Goal: Check status: Check status

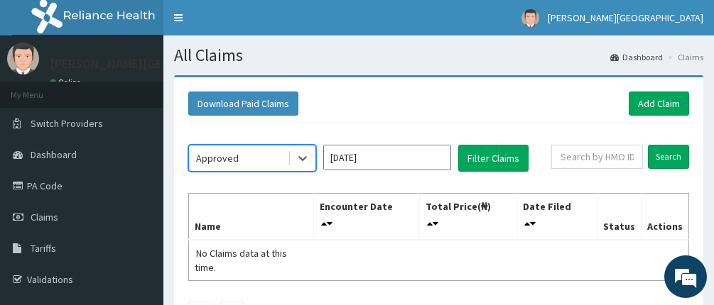
click at [376, 145] on input "Aug 2025" at bounding box center [387, 158] width 128 height 26
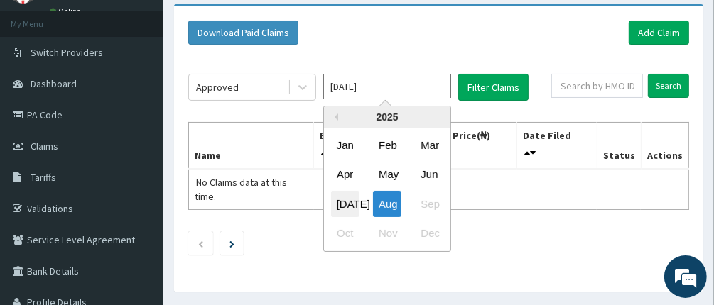
click at [336, 204] on div "Jul" at bounding box center [345, 204] width 28 height 26
type input "Jul 2025"
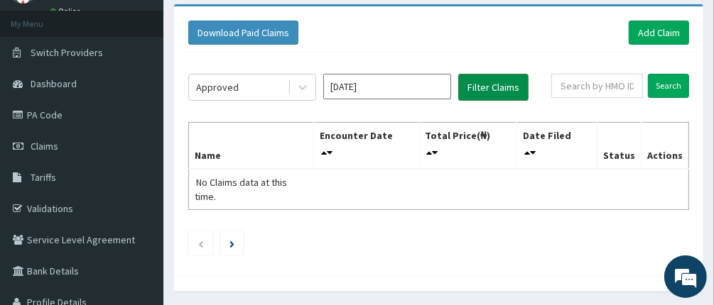
click at [499, 87] on button "Filter Claims" at bounding box center [493, 87] width 70 height 27
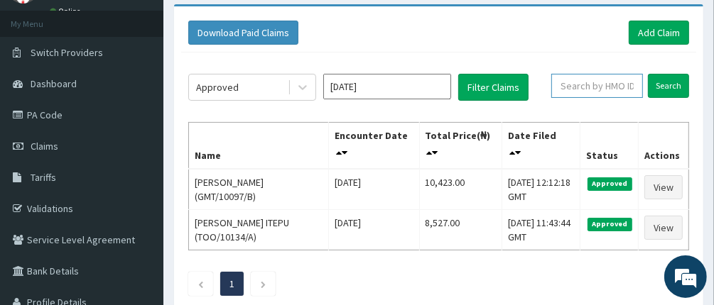
paste input "TCY/10001/B"
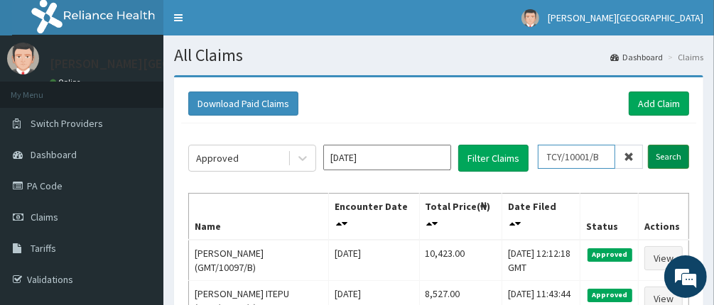
type input "TCY/10001/B"
click at [666, 157] on input "Search" at bounding box center [668, 157] width 41 height 24
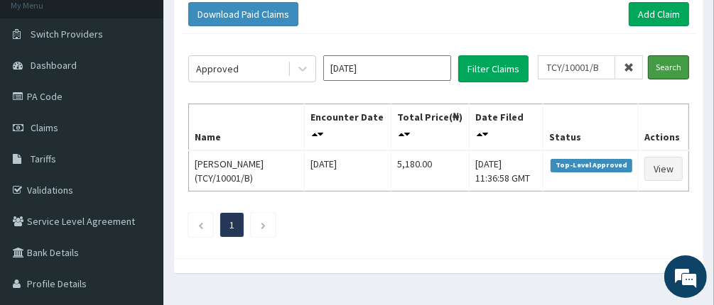
scroll to position [142, 0]
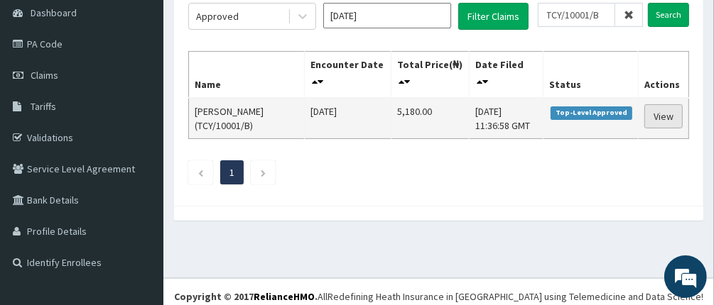
click at [665, 119] on link "View" at bounding box center [663, 116] width 38 height 24
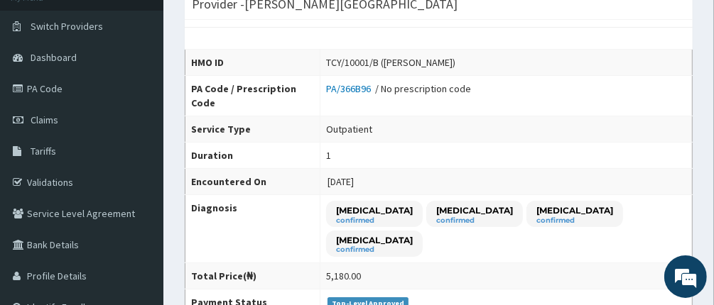
scroll to position [71, 0]
